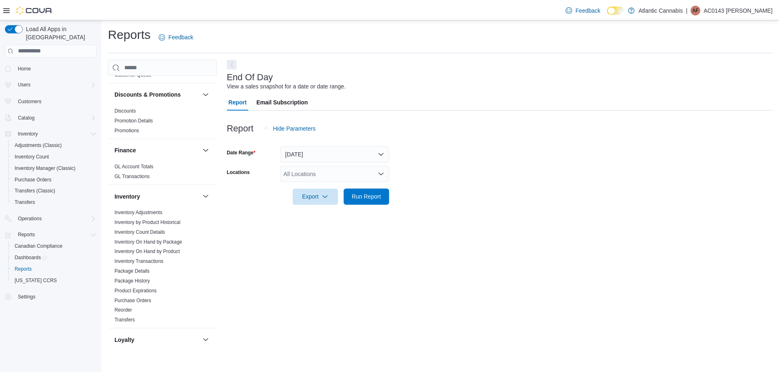
scroll to position [327, 0]
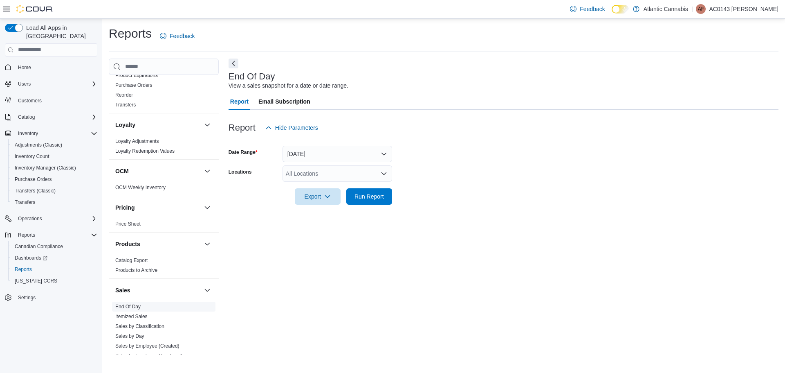
click at [134, 307] on link "End Of Day" at bounding box center [127, 307] width 25 height 6
click at [331, 175] on div "All Locations" at bounding box center [338, 173] width 110 height 16
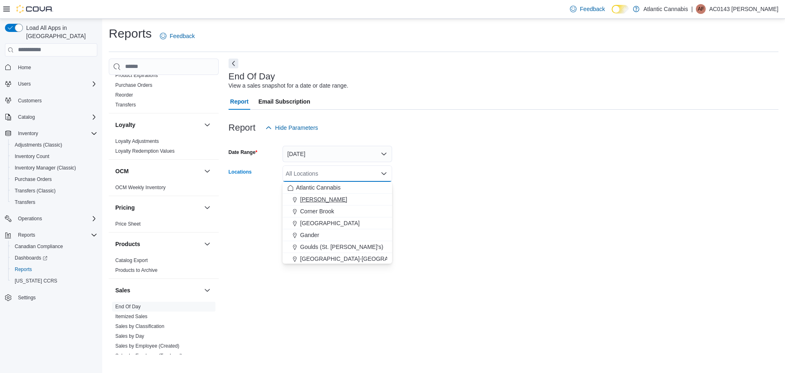
click at [312, 196] on span "[PERSON_NAME]" at bounding box center [323, 199] width 47 height 8
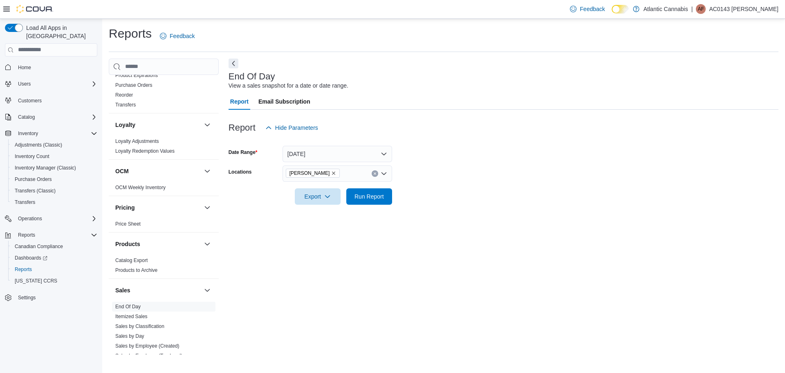
click at [440, 193] on form "Date Range [DATE] Locations Bay [PERSON_NAME] Export Run Report" at bounding box center [504, 170] width 550 height 69
click at [382, 197] on span "Run Report" at bounding box center [369, 196] width 29 height 8
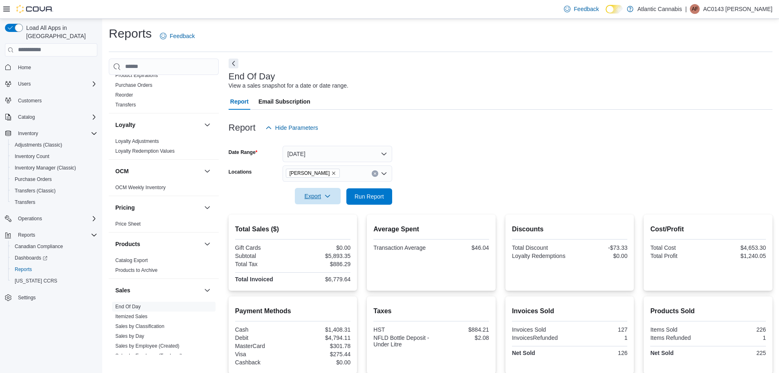
click at [315, 193] on span "Export" at bounding box center [318, 196] width 36 height 16
click at [327, 229] on span "Export to Pdf" at bounding box center [319, 229] width 37 height 7
click at [767, 11] on p "AC0143 [PERSON_NAME]" at bounding box center [738, 9] width 70 height 10
click at [717, 79] on span "Sign Out" at bounding box center [720, 80] width 22 height 8
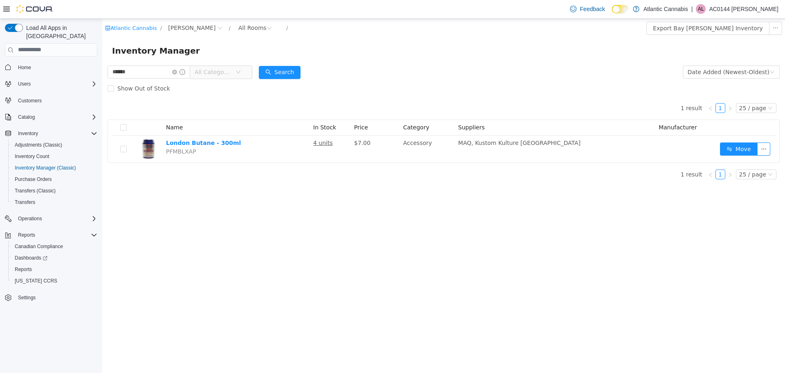
click at [742, 6] on p "AC0144 [PERSON_NAME]" at bounding box center [744, 9] width 70 height 10
click at [710, 76] on button "Sign Out" at bounding box center [737, 79] width 75 height 13
